Goal: Transaction & Acquisition: Book appointment/travel/reservation

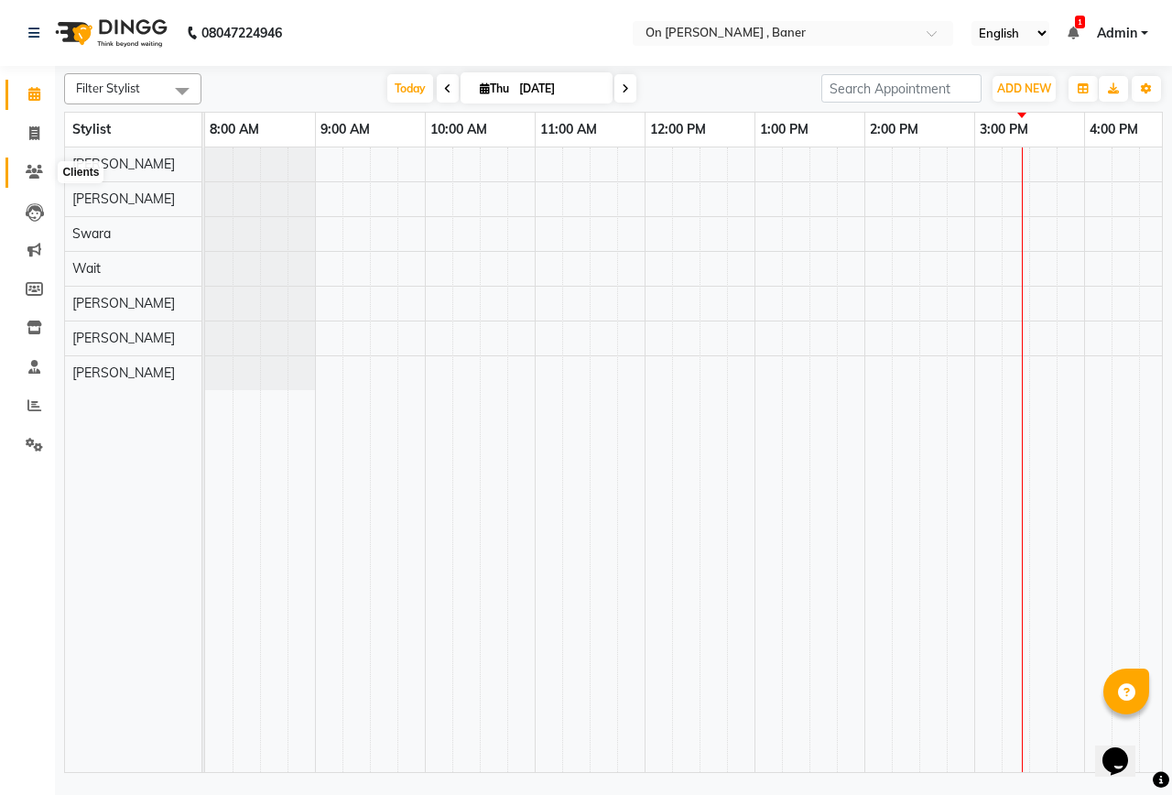
click at [29, 168] on icon at bounding box center [34, 172] width 17 height 14
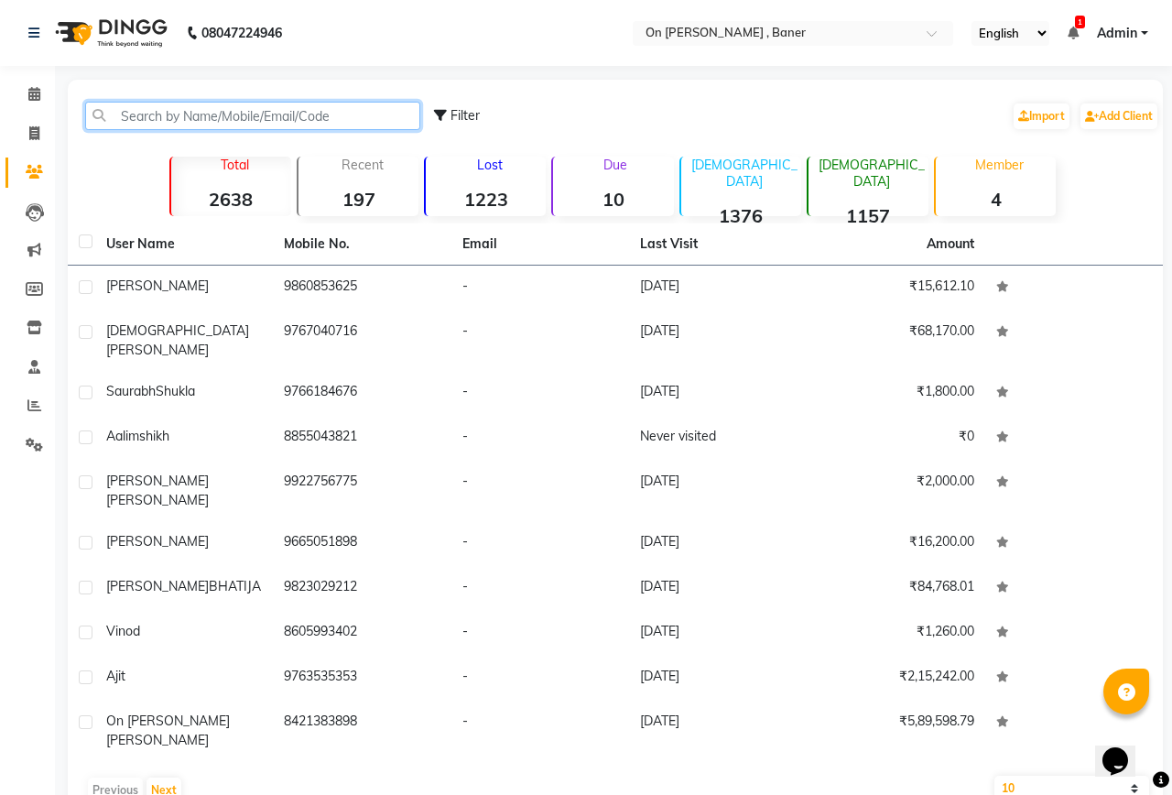
click at [148, 110] on input "text" at bounding box center [252, 116] width 335 height 28
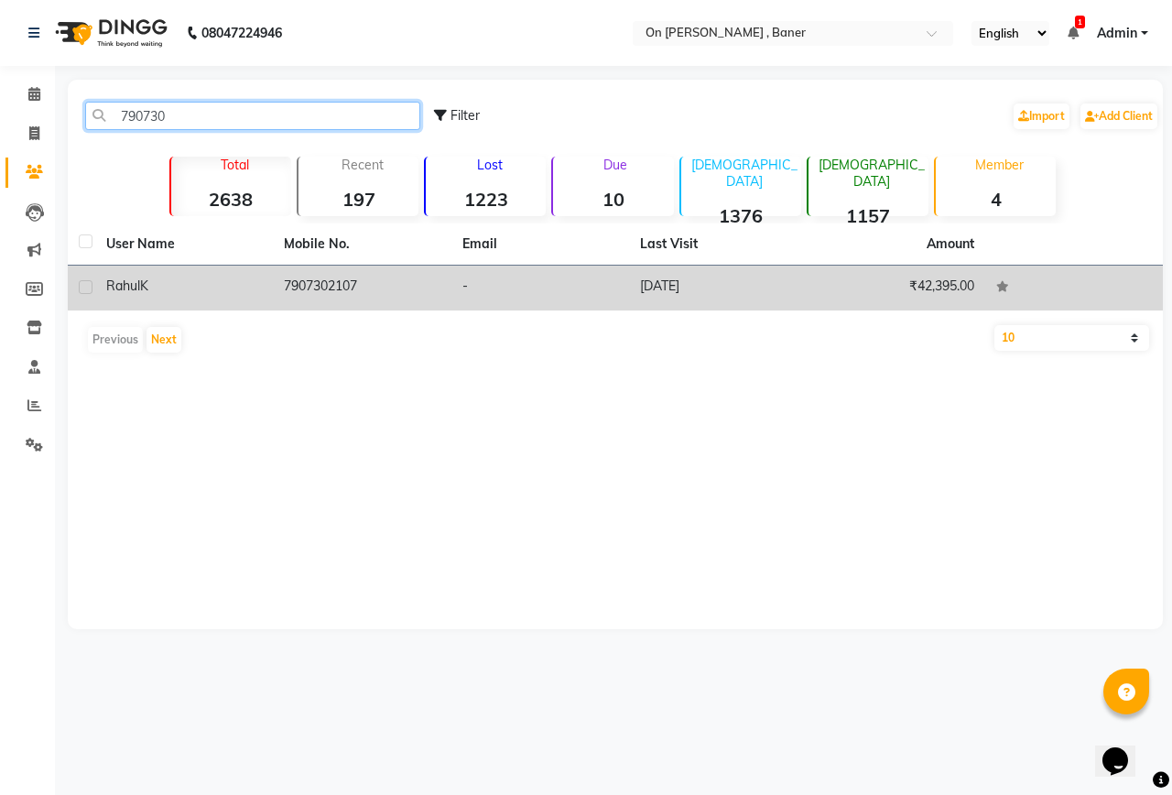
type input "790730"
click at [279, 283] on td "7907302107" at bounding box center [362, 288] width 178 height 45
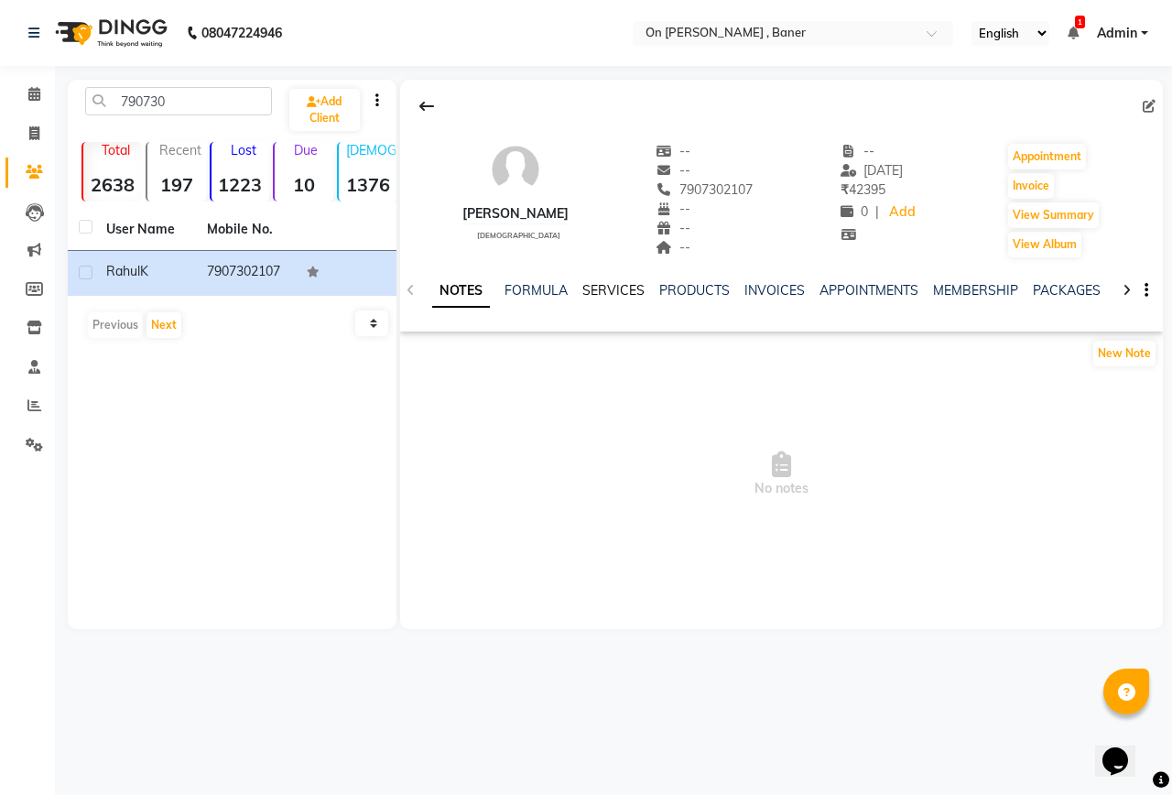
click at [634, 292] on link "SERVICES" at bounding box center [613, 290] width 62 height 16
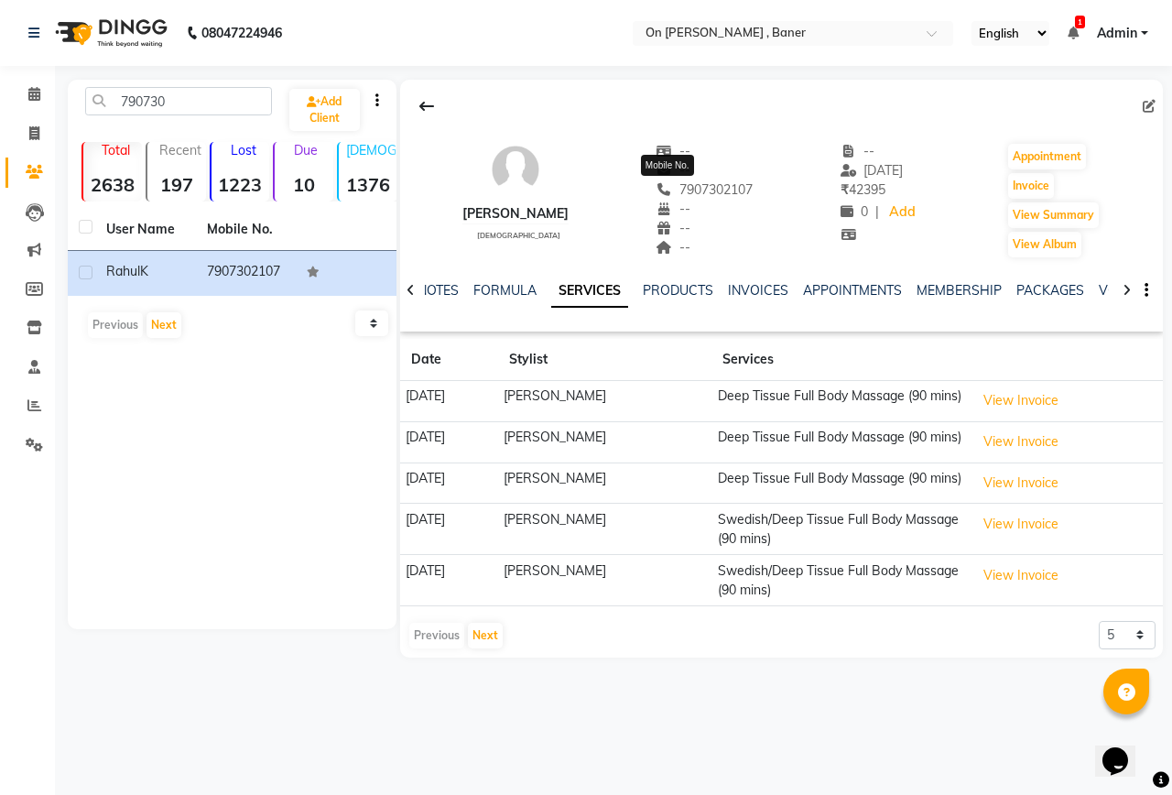
click at [656, 183] on span "7907302107" at bounding box center [704, 189] width 97 height 16
copy span "7907302107"
click at [1020, 411] on button "View Invoice" at bounding box center [1021, 400] width 92 height 28
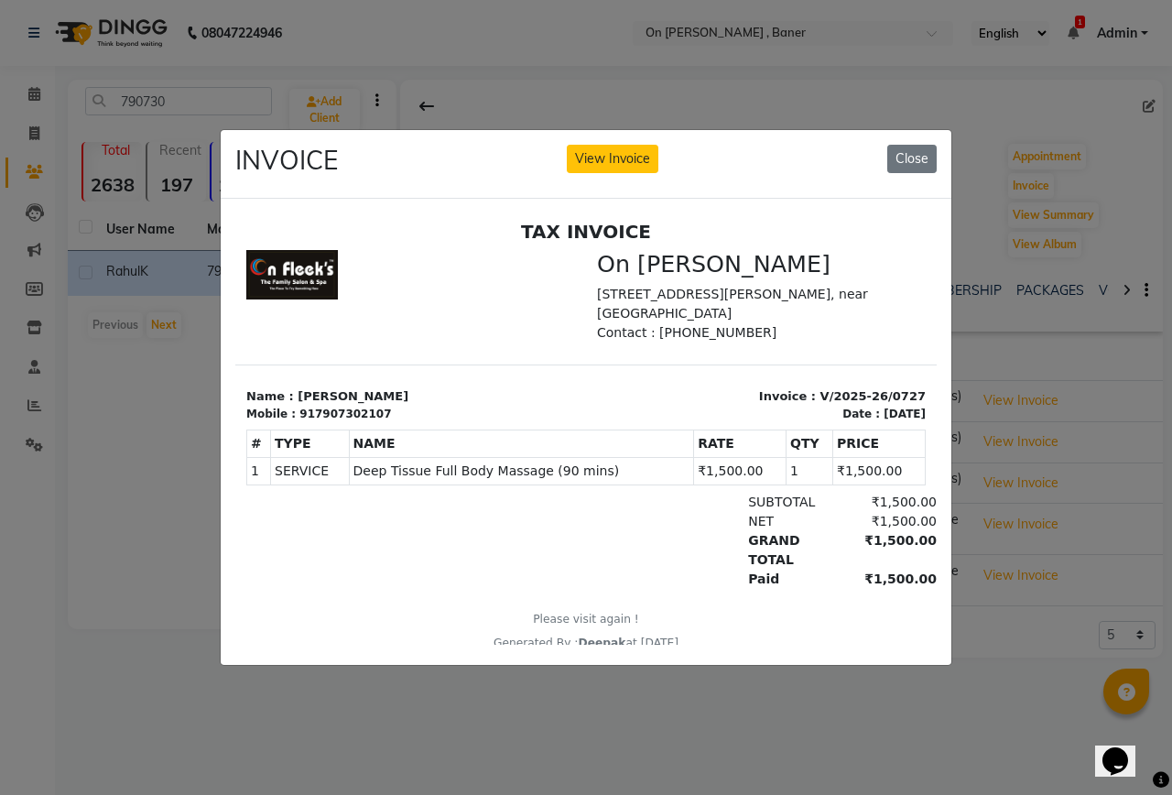
click at [330, 405] on div "917907302107" at bounding box center [345, 413] width 92 height 16
copy div "917907302107"
click at [900, 146] on button "Close" at bounding box center [911, 159] width 49 height 28
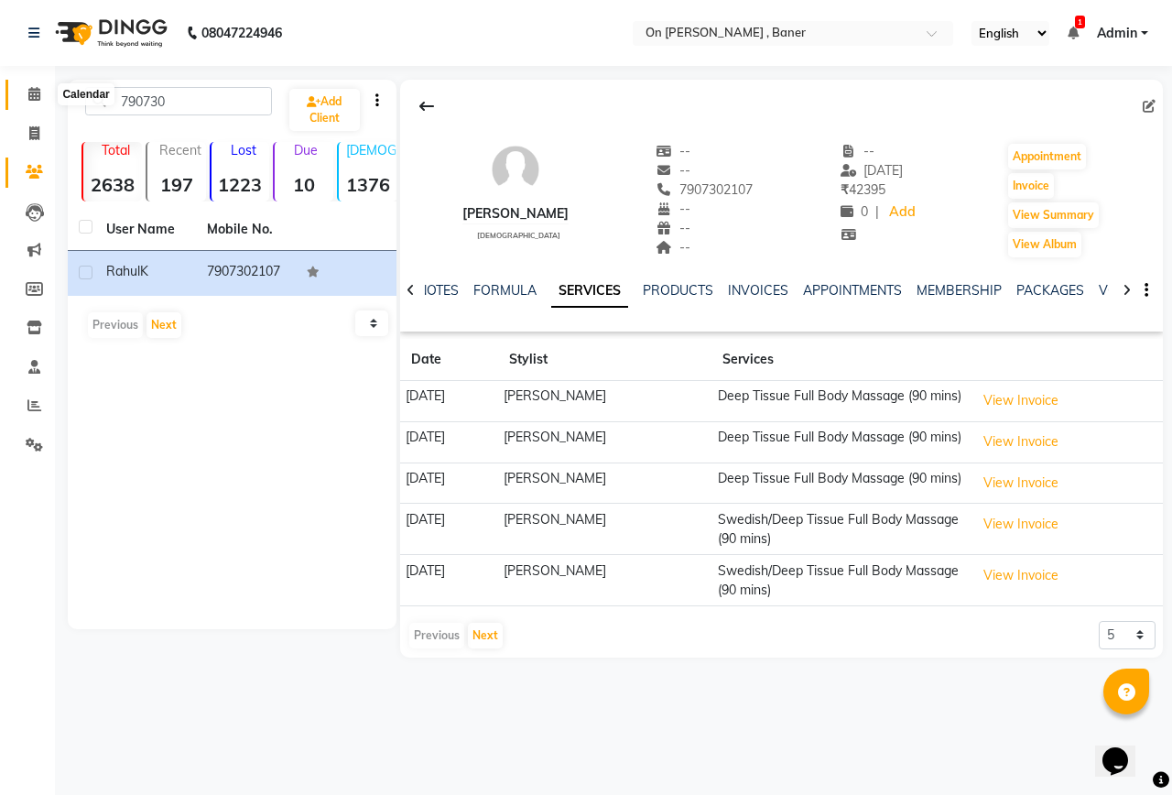
click at [26, 94] on span at bounding box center [34, 94] width 32 height 21
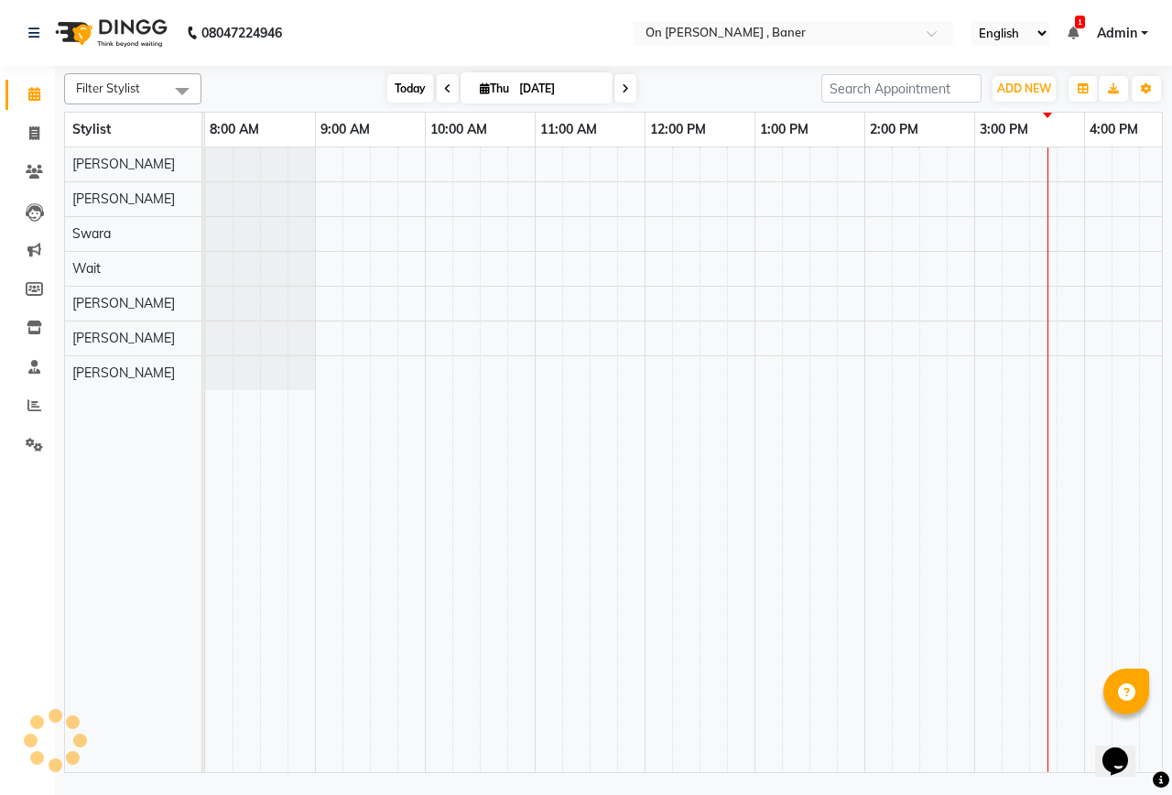
click at [402, 92] on span "Today" at bounding box center [410, 88] width 46 height 28
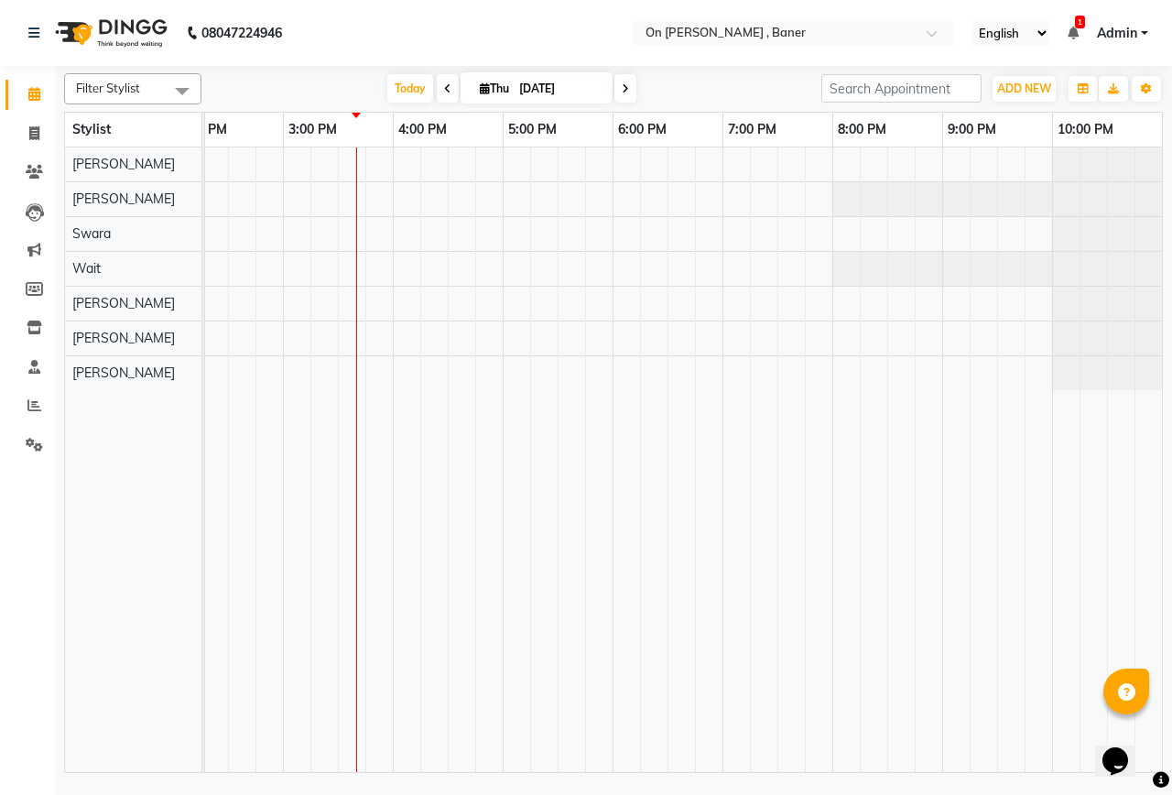
click at [395, 372] on div at bounding box center [338, 459] width 1648 height 624
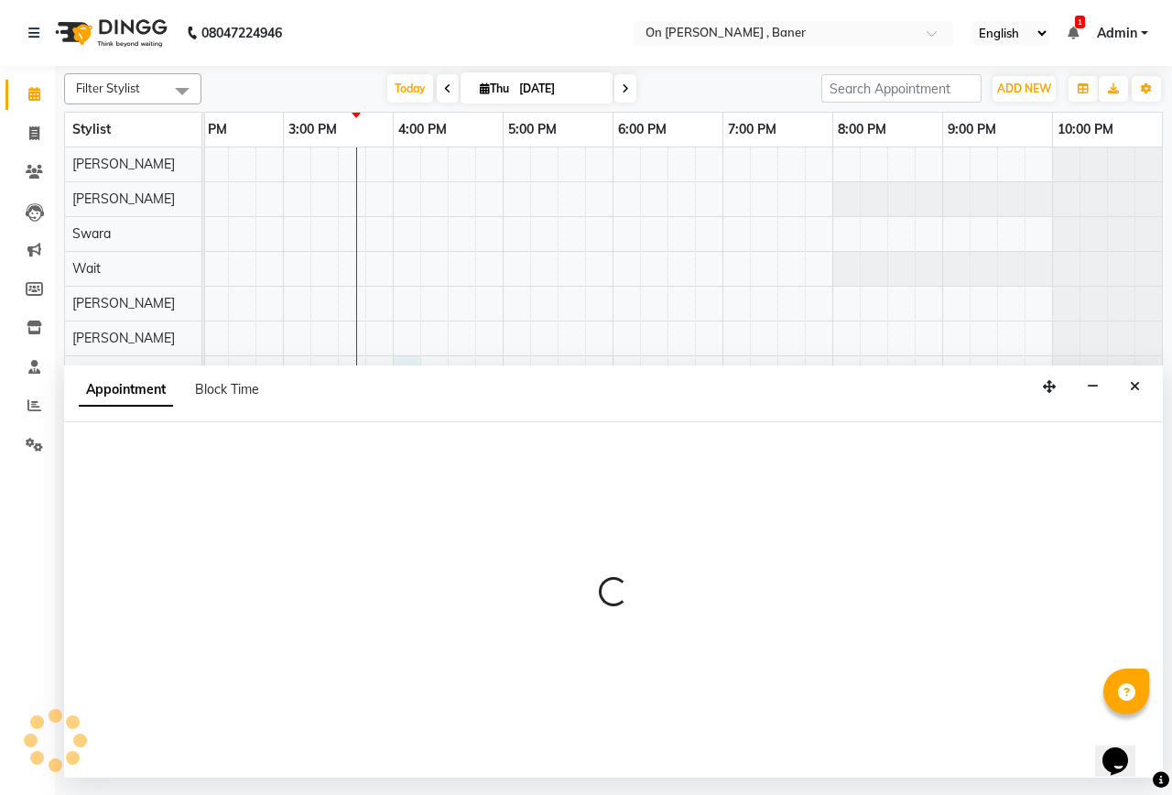
select select "64480"
select select "tentative"
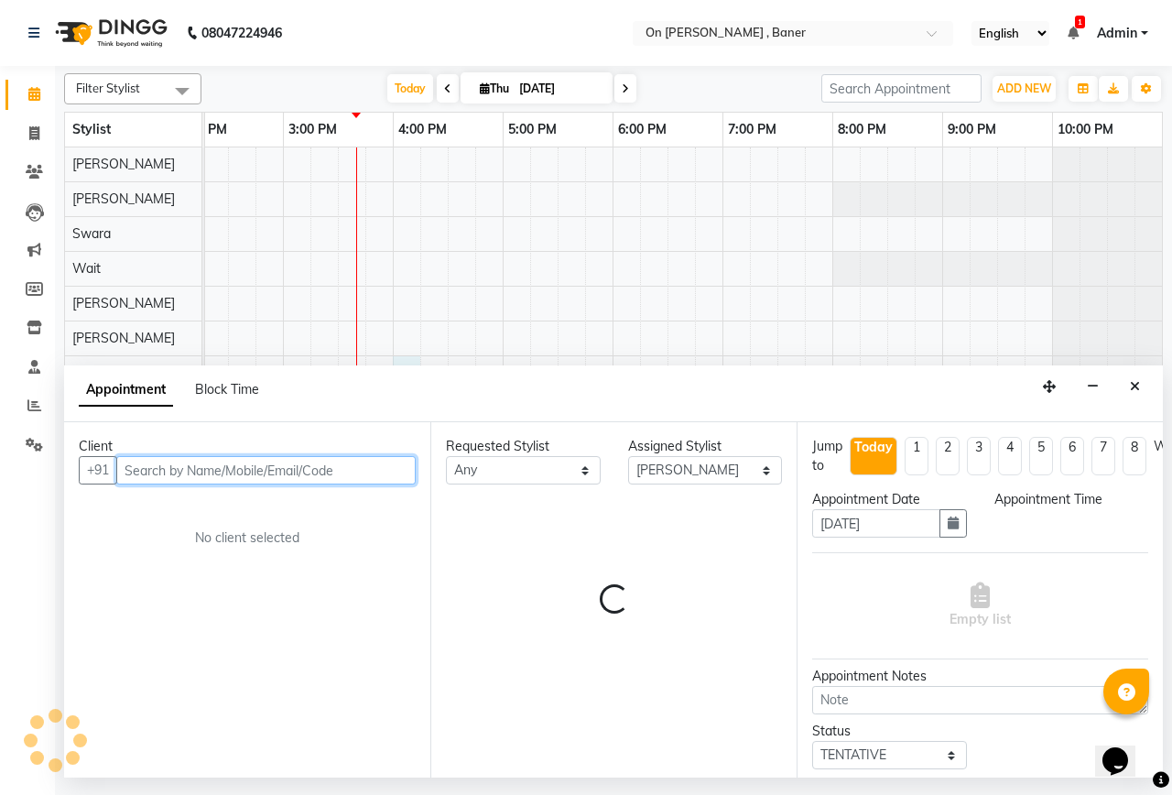
select select "960"
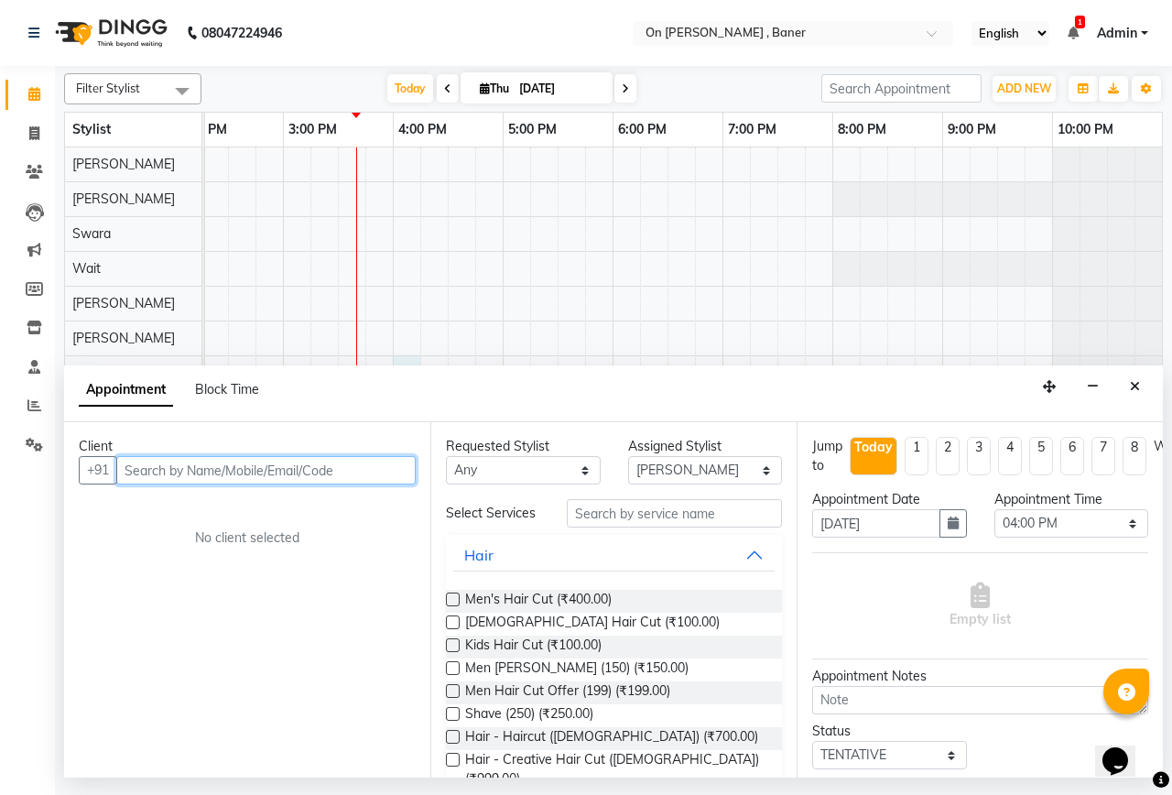
paste input "917907302107"
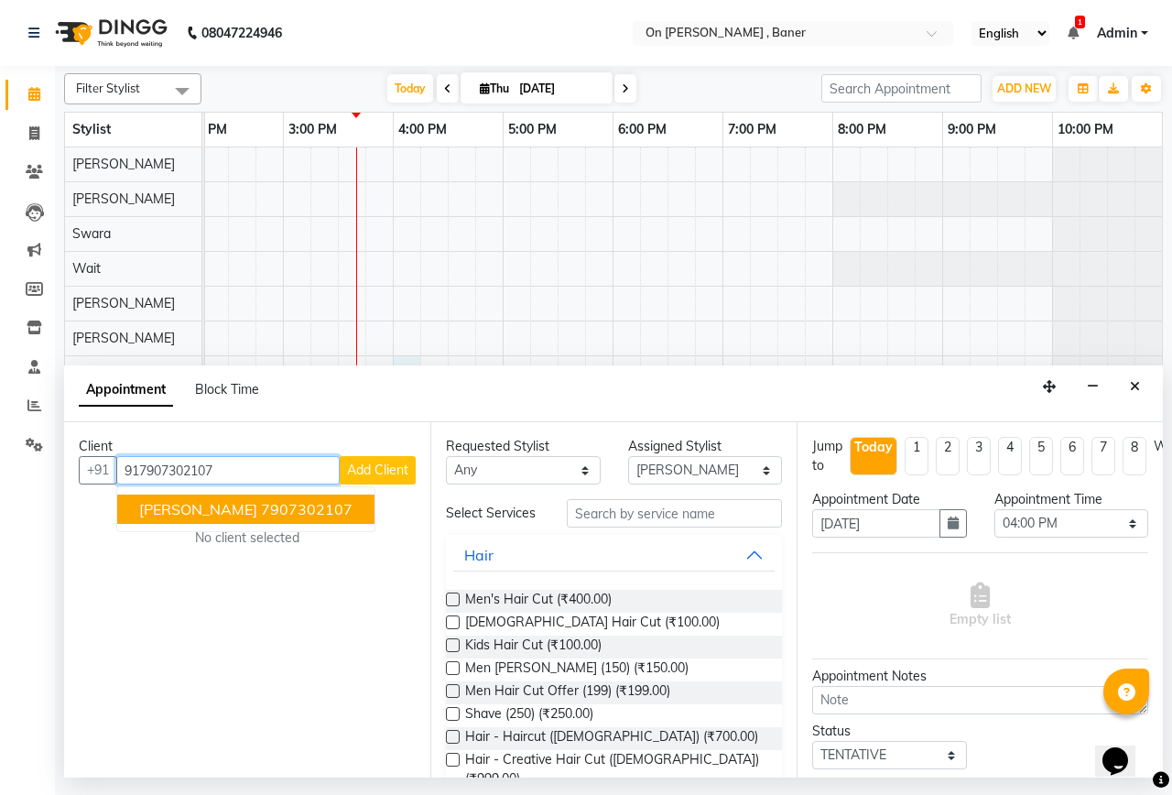
click at [300, 503] on button "Rahul K 7907302107" at bounding box center [245, 508] width 257 height 29
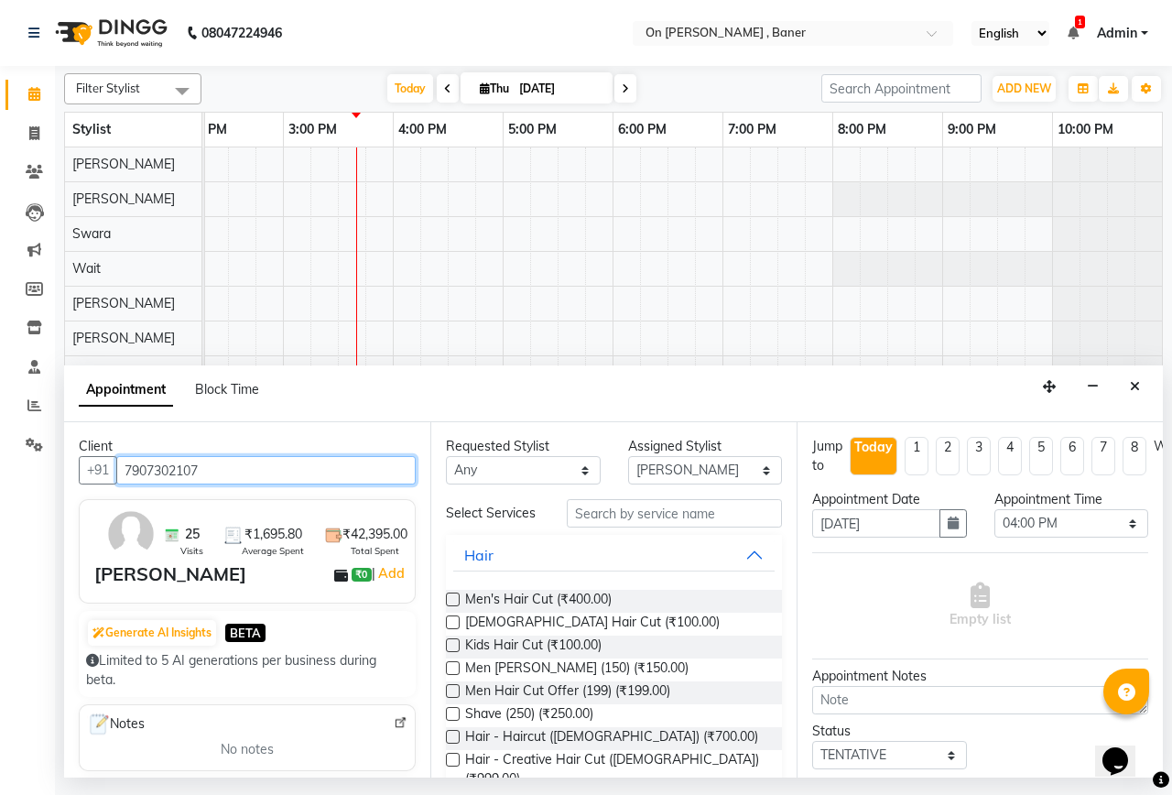
type input "7907302107"
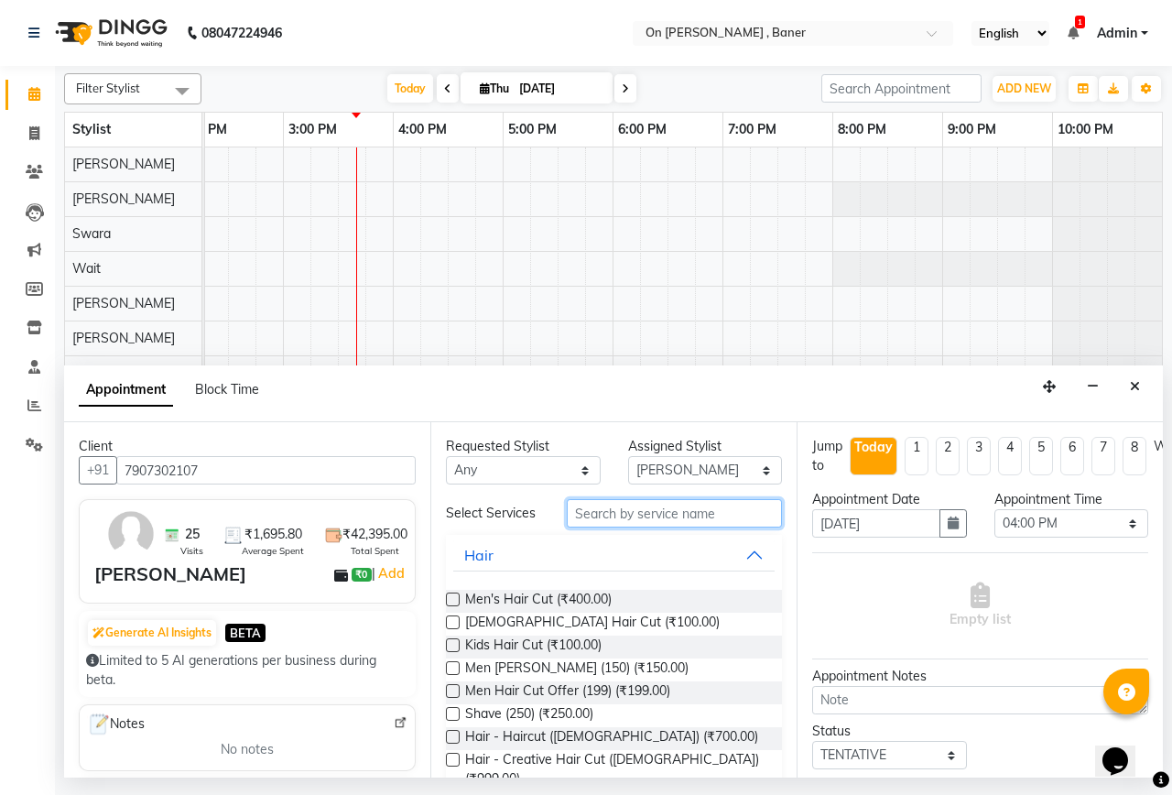
click at [570, 522] on input "text" at bounding box center [674, 513] width 215 height 28
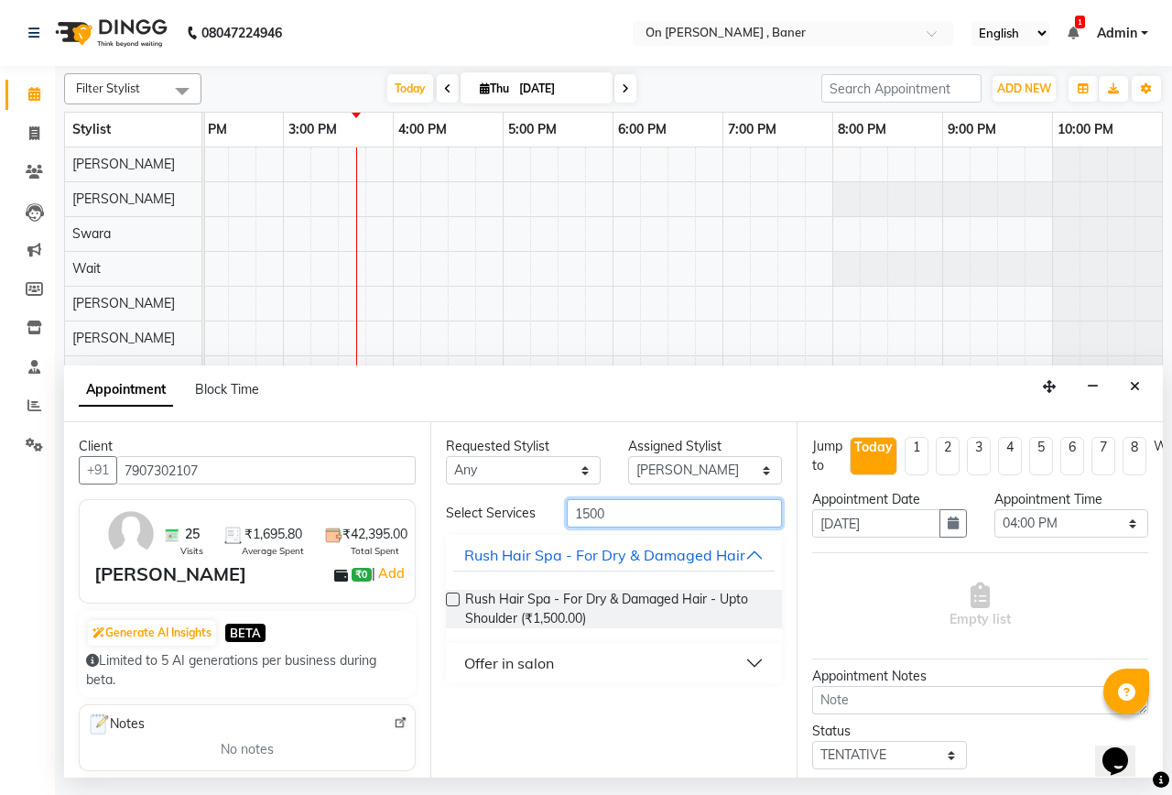
type input "1500"
click at [569, 679] on button "Offer in salon" at bounding box center [613, 662] width 321 height 33
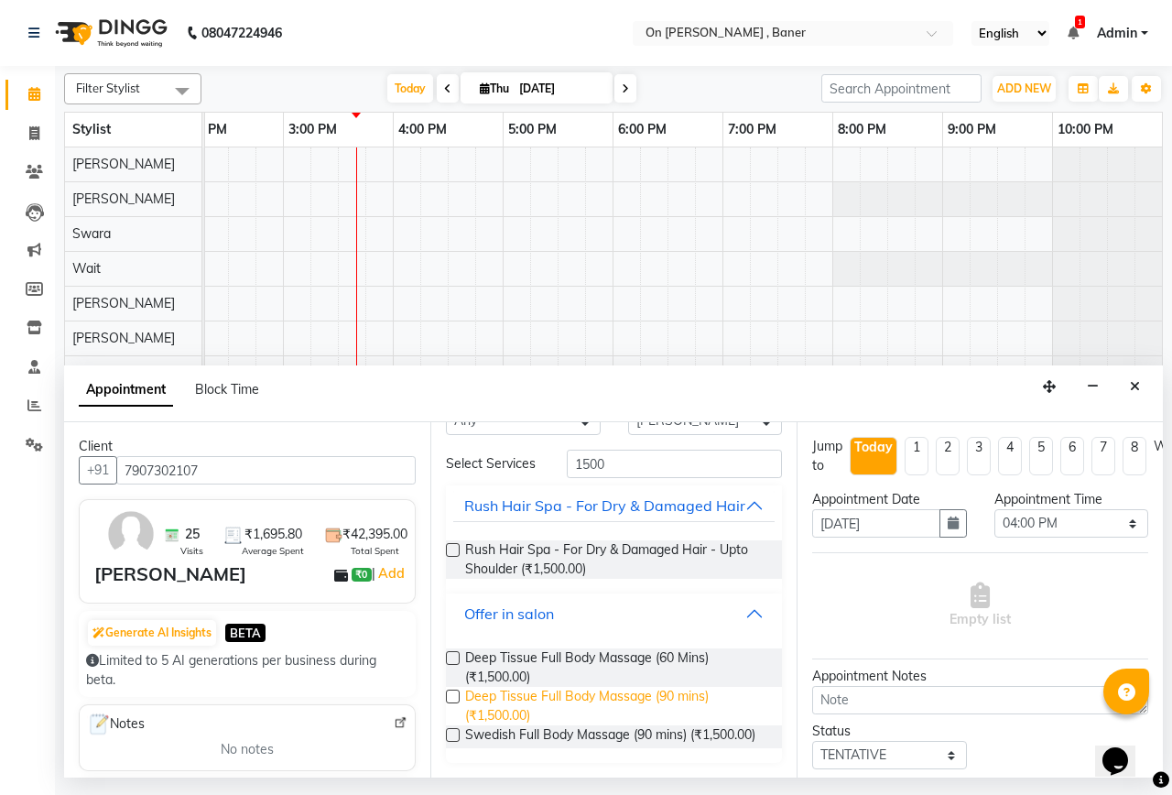
scroll to position [86, 0]
click at [665, 688] on span "Deep Tissue Full Body Massage (90 mins) (₹1,500.00)" at bounding box center [616, 706] width 302 height 38
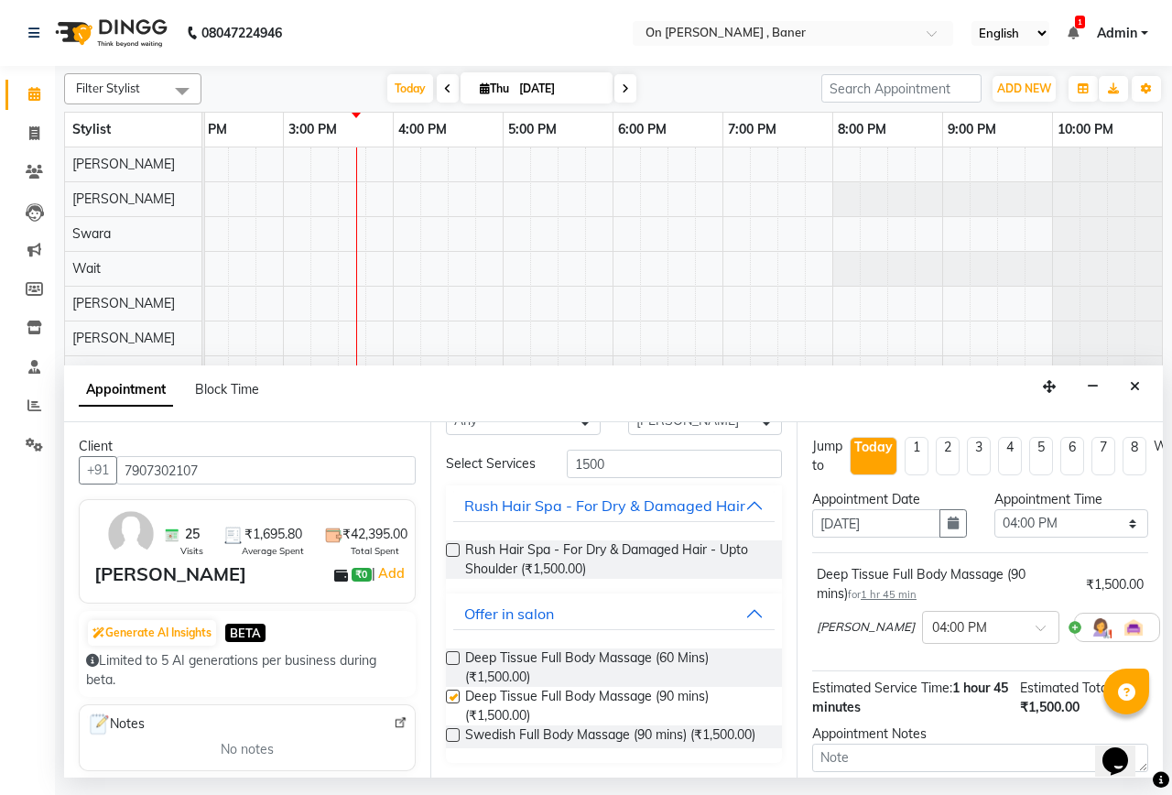
checkbox input "false"
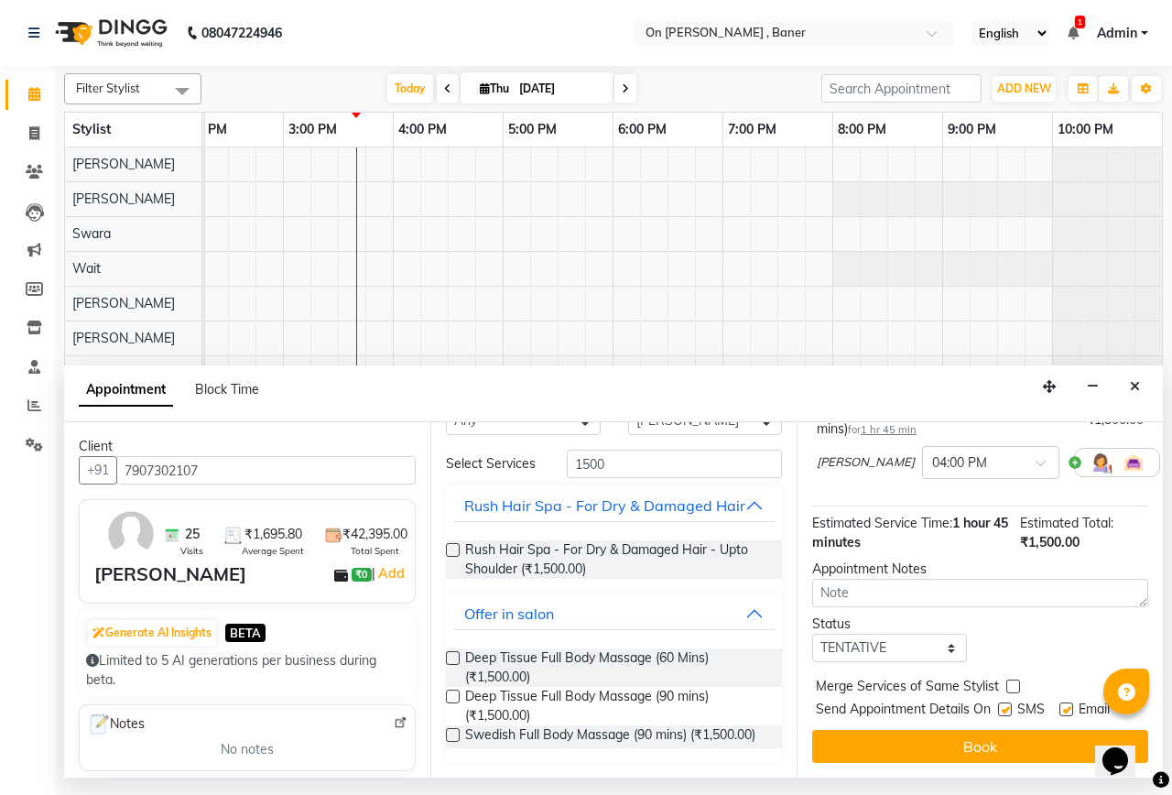
click at [1014, 679] on label at bounding box center [1013, 686] width 14 height 14
click at [1014, 682] on input "checkbox" at bounding box center [1012, 688] width 12 height 12
checkbox input "true"
click at [1001, 702] on label at bounding box center [1005, 709] width 14 height 14
click at [1001, 705] on input "checkbox" at bounding box center [1004, 711] width 12 height 12
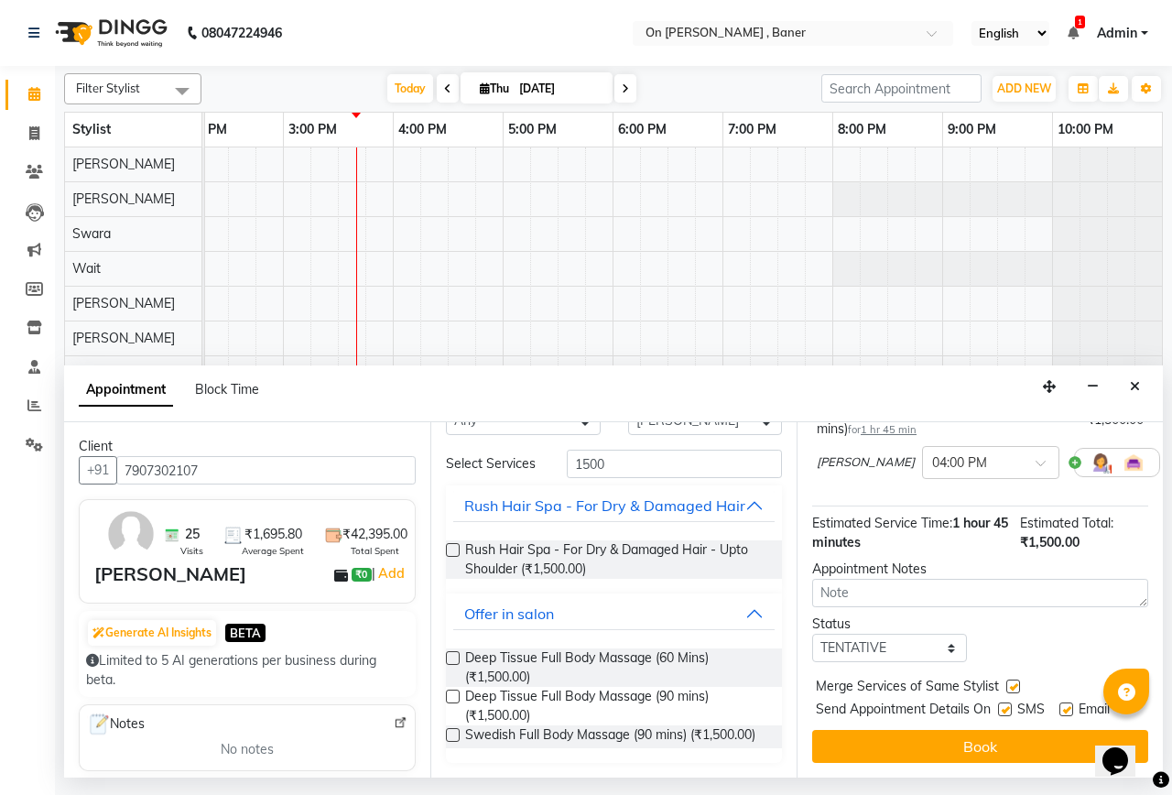
checkbox input "false"
click at [1025, 733] on button "Book" at bounding box center [980, 746] width 336 height 33
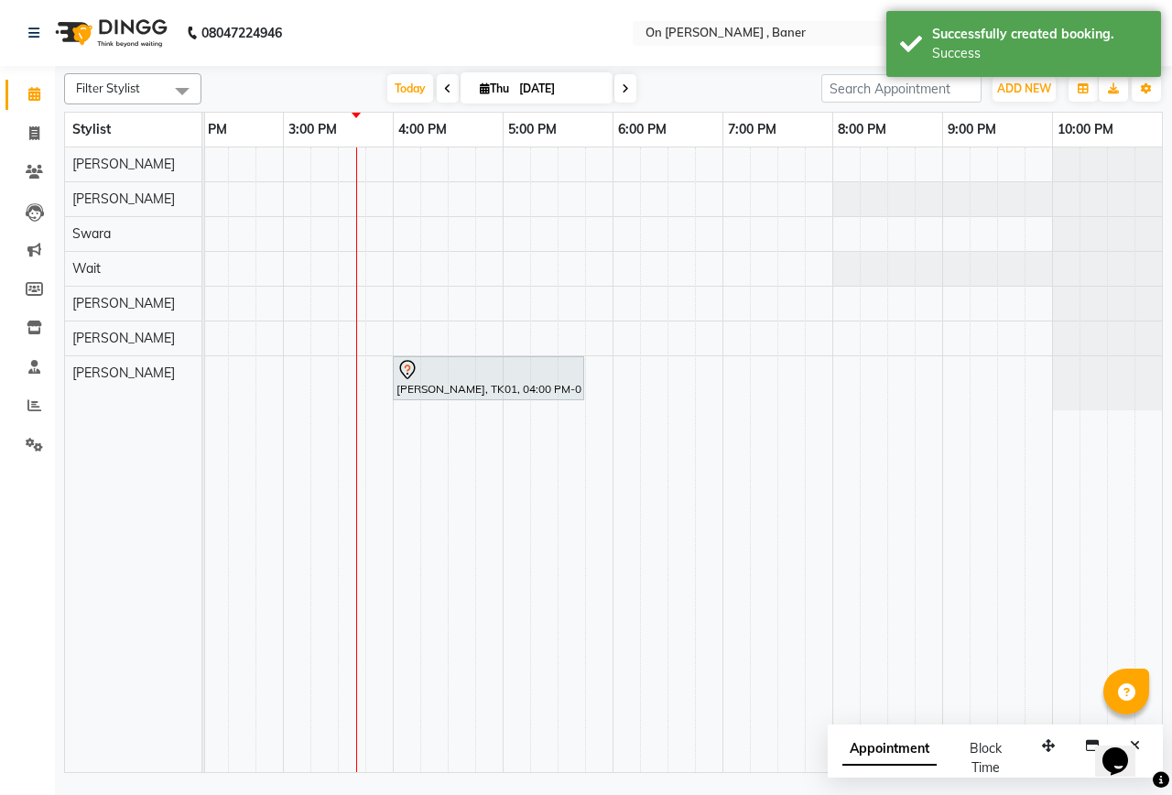
click at [376, 331] on div "[PERSON_NAME], TK01, 04:00 PM-05:45 PM, Deep Tissue Full Body Massage (90 mins)" at bounding box center [338, 459] width 1648 height 624
select select "40790"
select select "tentative"
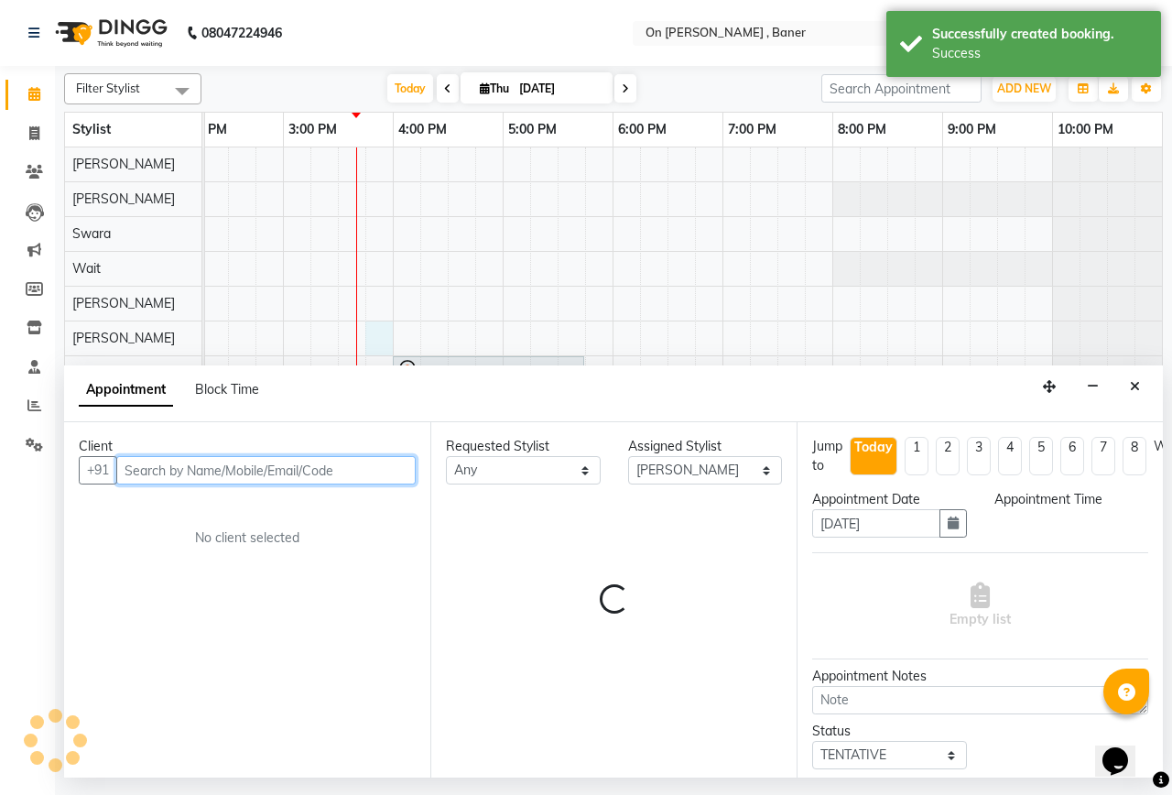
select select "945"
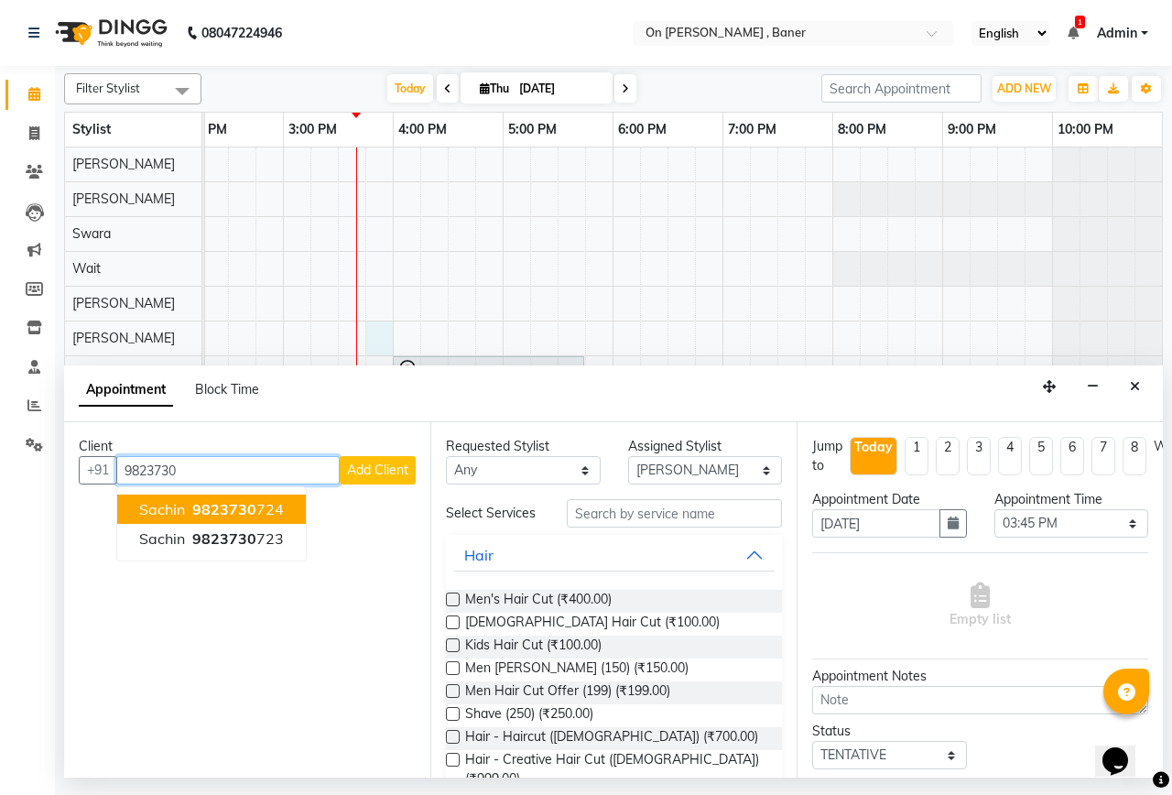
click at [261, 513] on ngb-highlight "9823730 724" at bounding box center [236, 509] width 95 height 18
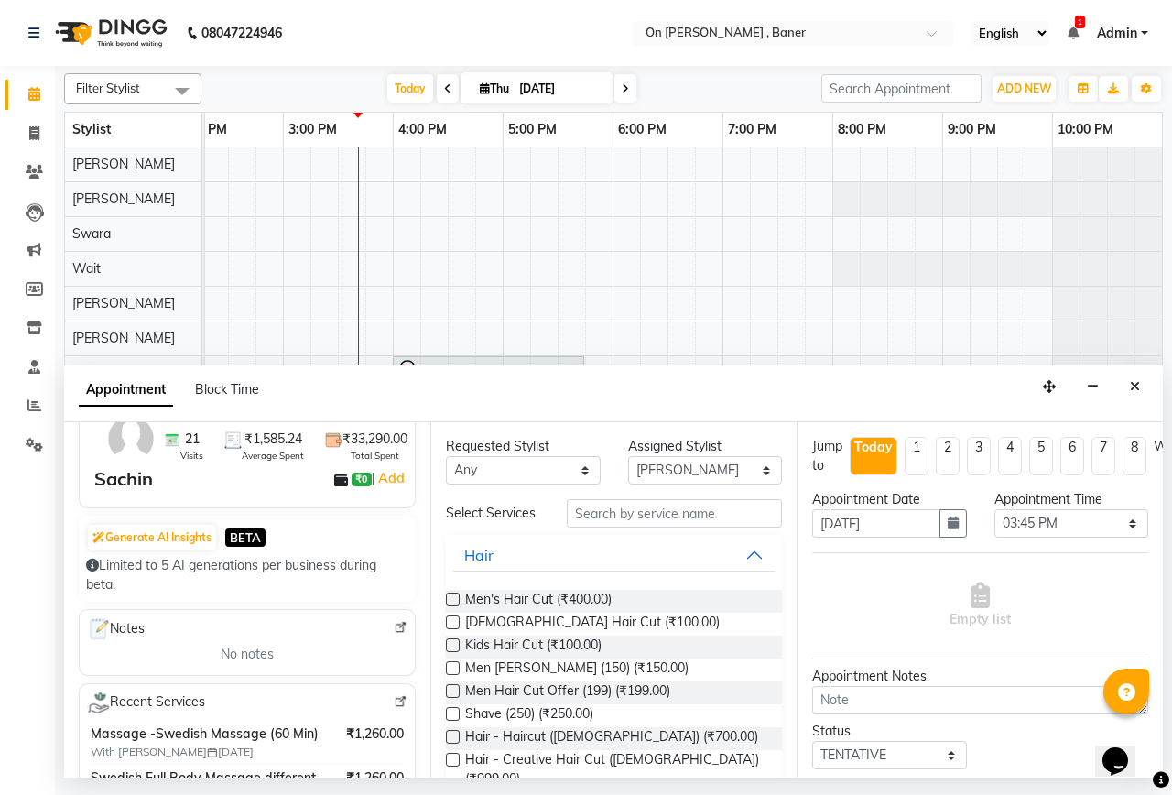
scroll to position [183, 0]
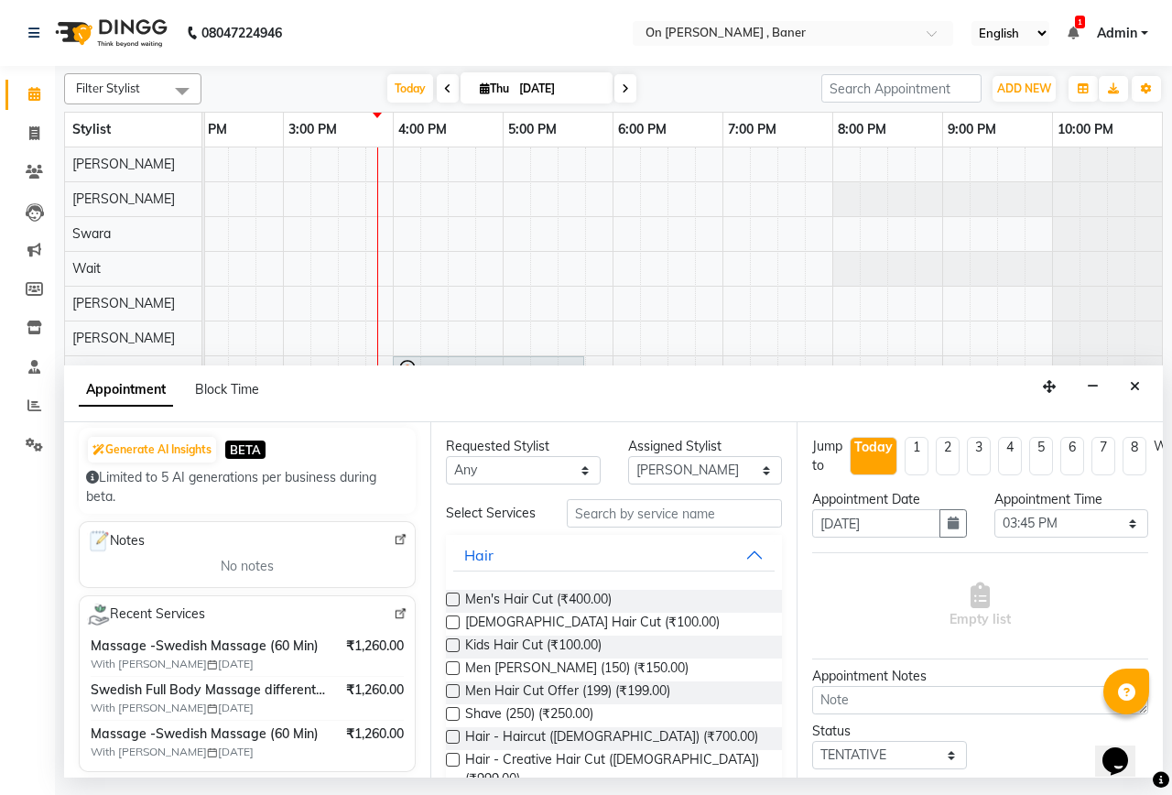
type input "9823730724"
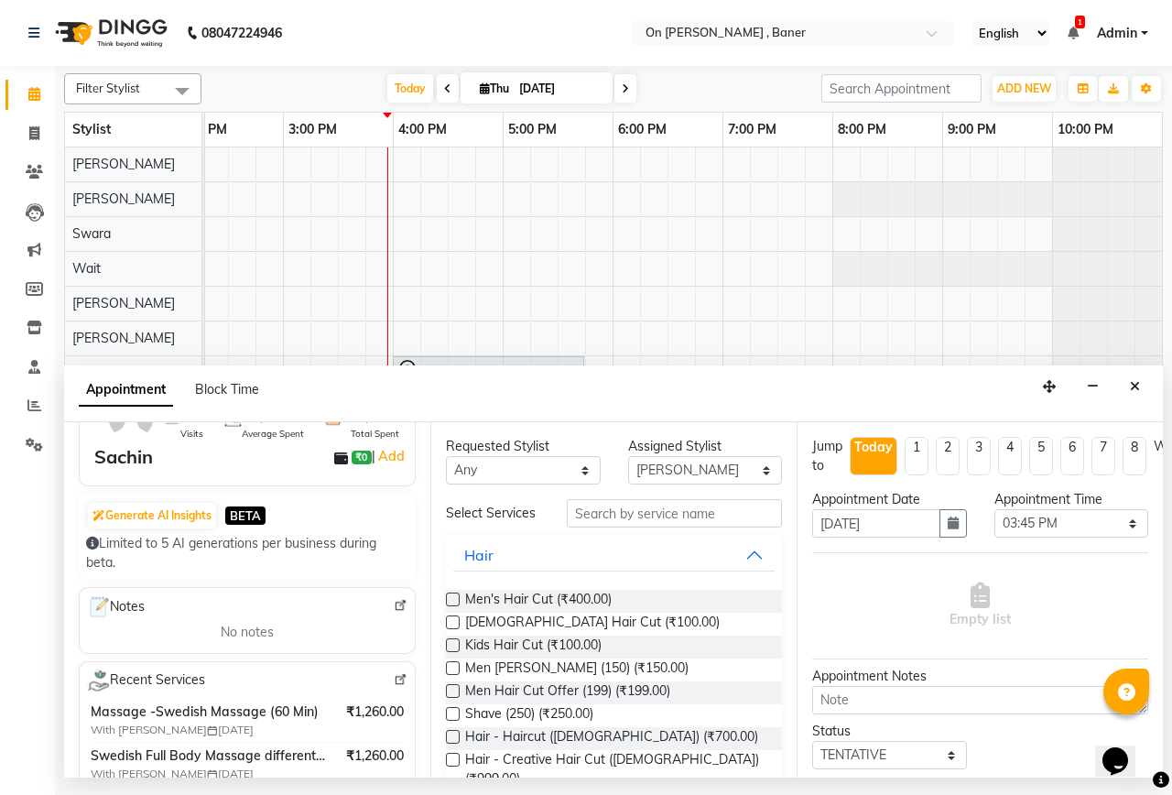
scroll to position [92, 0]
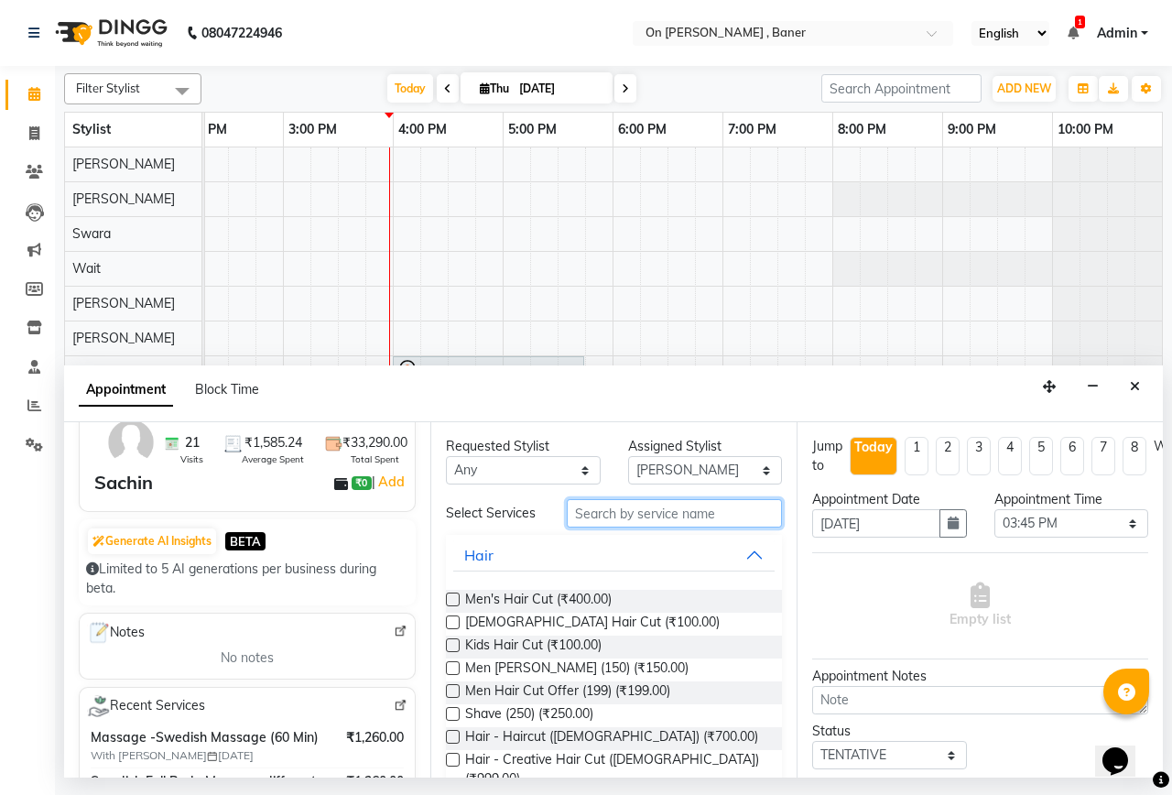
click at [580, 523] on input "text" at bounding box center [674, 513] width 215 height 28
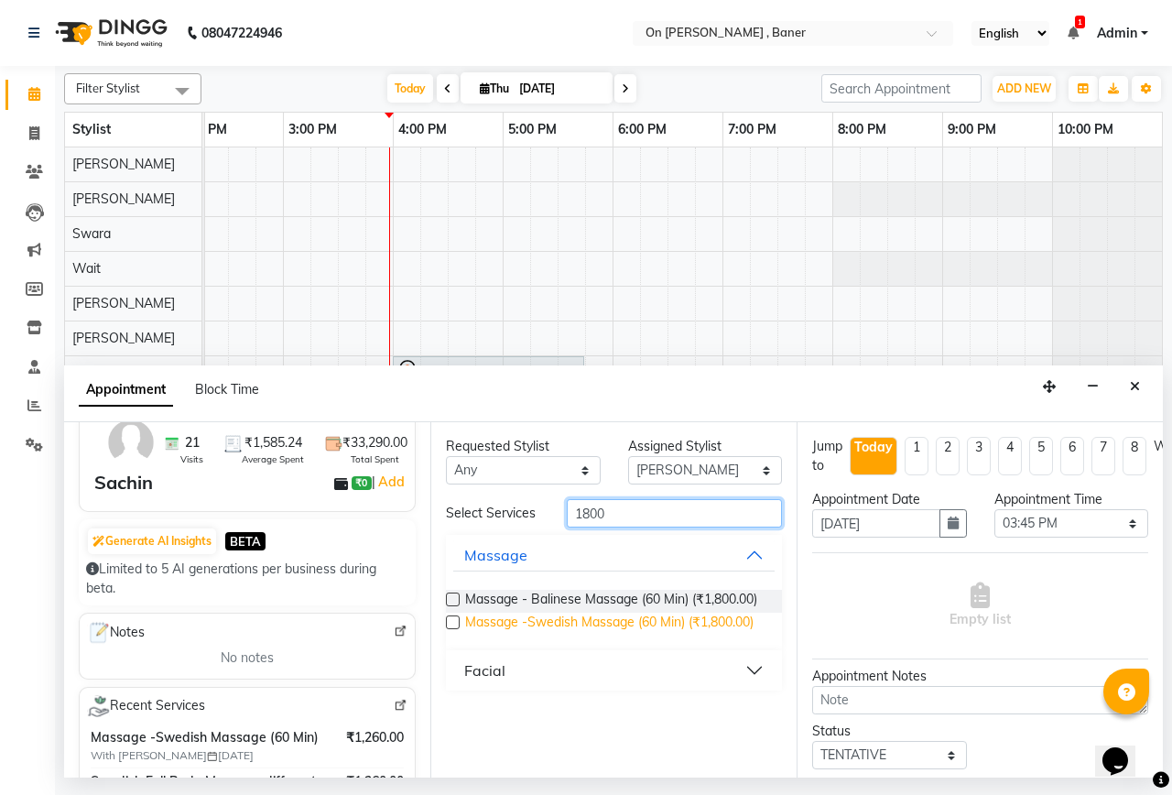
type input "1800"
click at [613, 624] on span "Massage -Swedish Massage (60 Min) (₹1,800.00)" at bounding box center [609, 624] width 288 height 23
checkbox input "false"
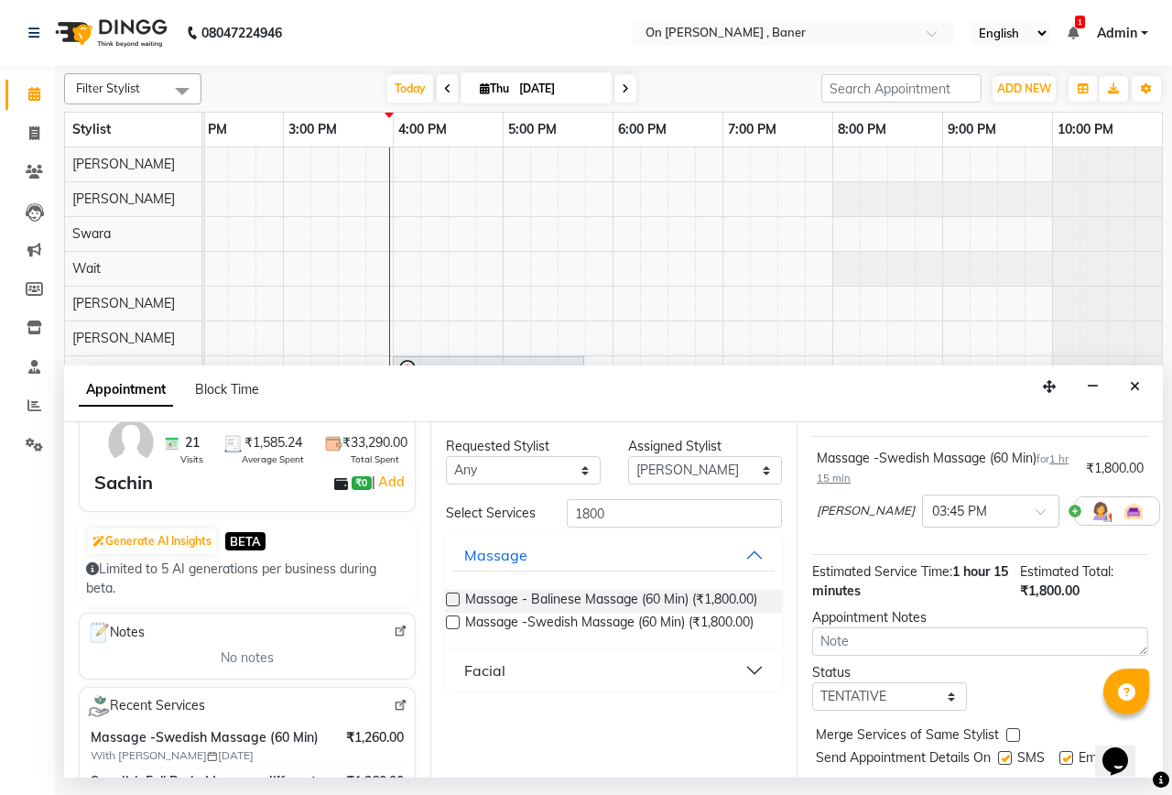
scroll to position [180, 0]
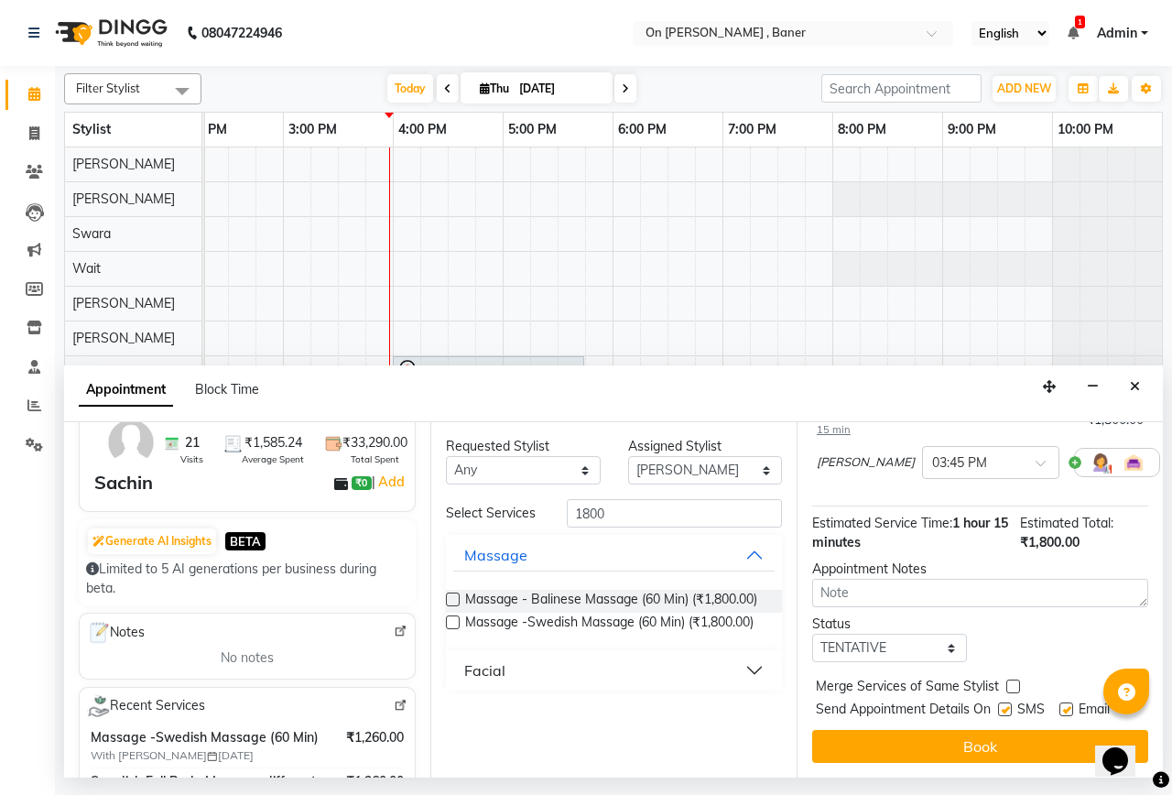
click at [1008, 679] on label at bounding box center [1013, 686] width 14 height 14
click at [1008, 682] on input "checkbox" at bounding box center [1012, 688] width 12 height 12
checkbox input "true"
click at [1003, 702] on label at bounding box center [1005, 709] width 14 height 14
click at [1003, 705] on input "checkbox" at bounding box center [1004, 711] width 12 height 12
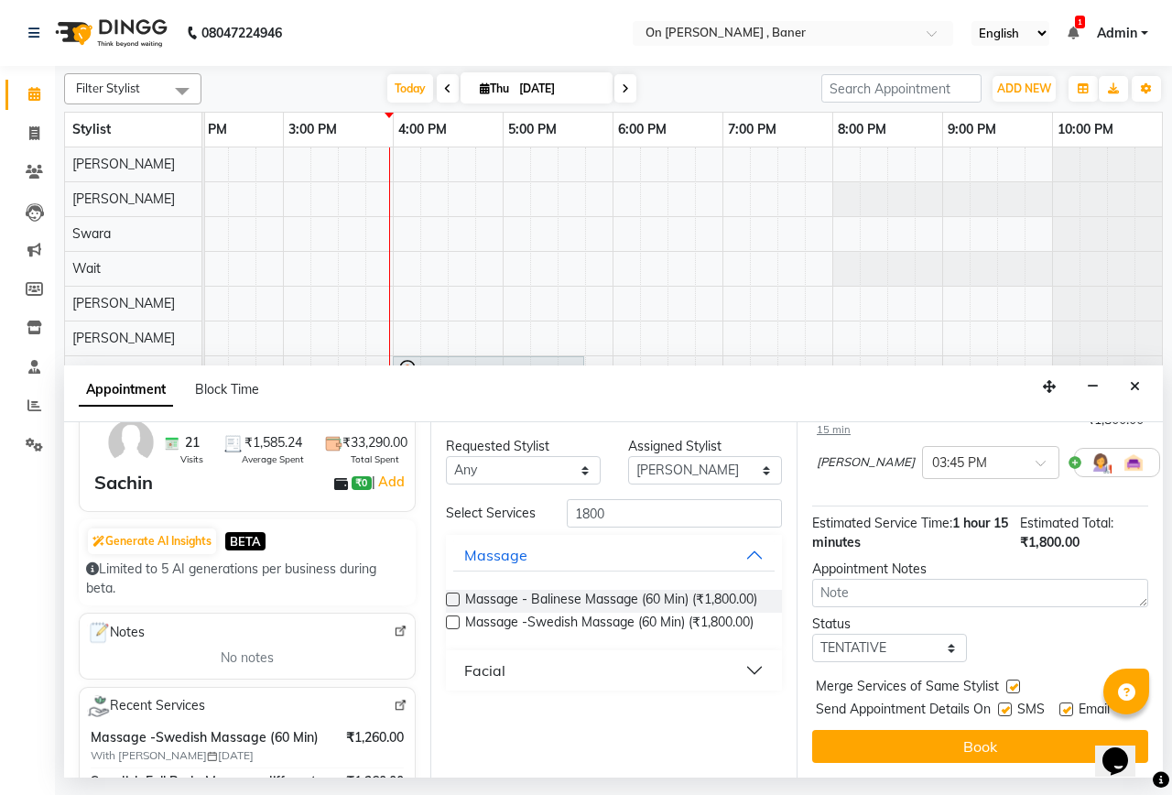
checkbox input "false"
click at [1011, 730] on button "Book" at bounding box center [980, 746] width 336 height 33
